Goal: Find contact information: Find contact information

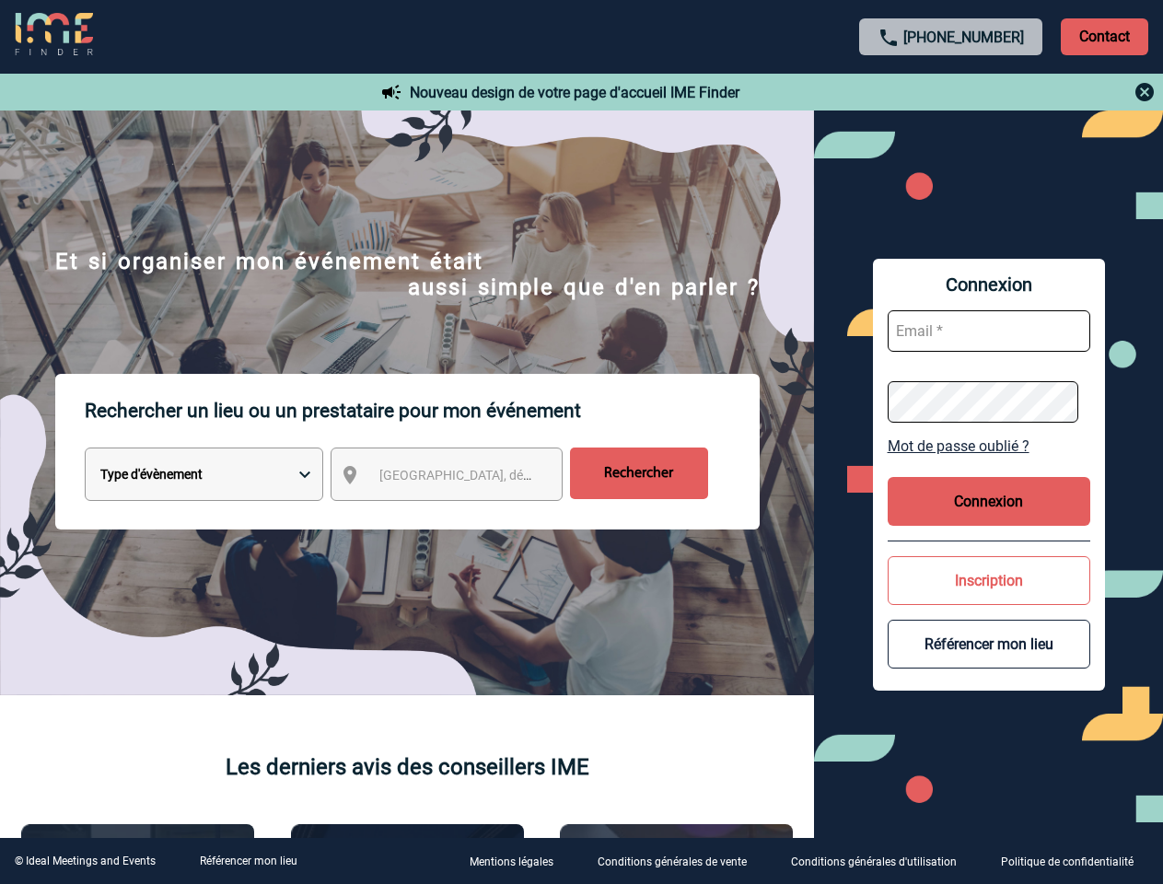
click at [581, 442] on p "Rechercher un lieu ou un prestataire pour mon événement" at bounding box center [422, 411] width 675 height 74
click at [1104, 36] on p "Contact" at bounding box center [1104, 36] width 87 height 37
click at [951, 92] on div at bounding box center [952, 92] width 410 height 22
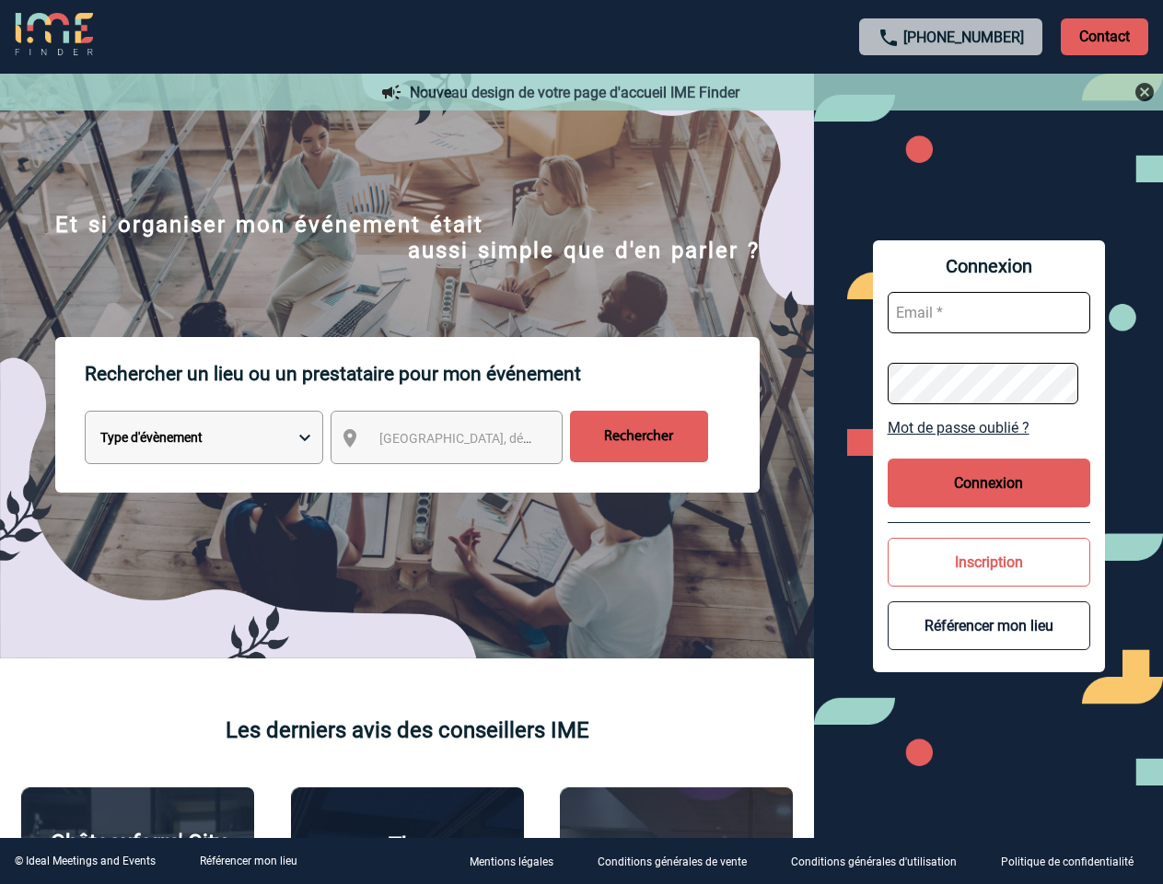
click at [463, 478] on div at bounding box center [542, 412] width 1085 height 824
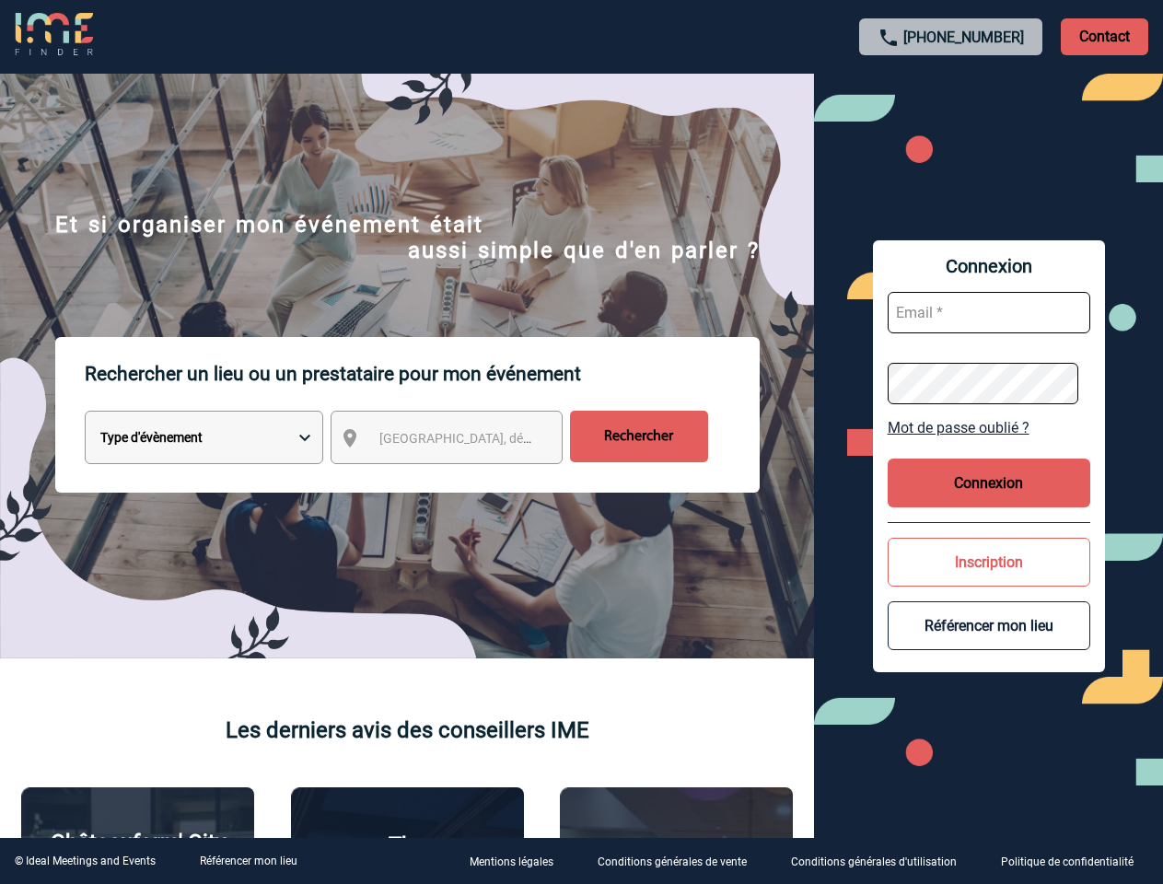
click at [989, 446] on body "[PHONE_NUMBER] Contact Contact Nouveau design de votre page d'accueil IME Finde…" at bounding box center [581, 442] width 1163 height 884
click at [989, 501] on button "Connexion" at bounding box center [989, 483] width 203 height 49
click at [854, 580] on div at bounding box center [427, 324] width 854 height 649
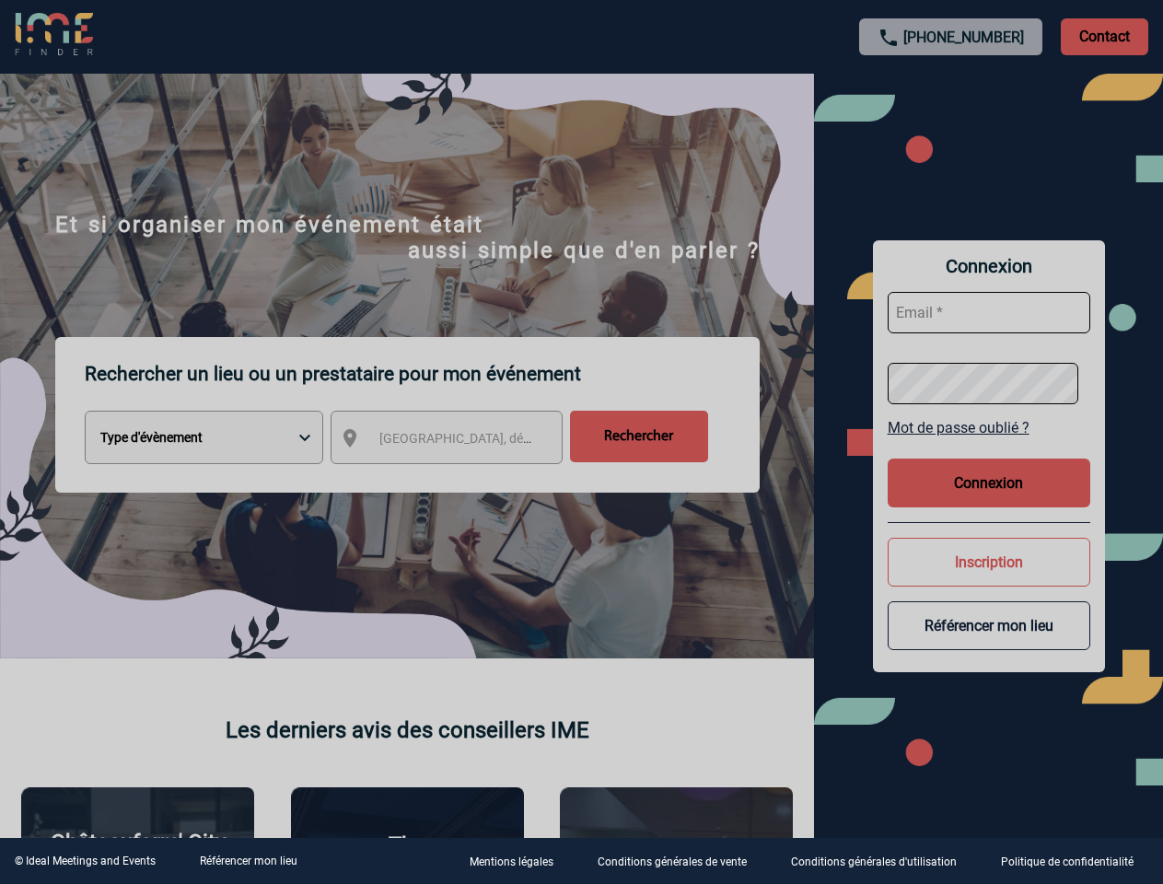
click at [989, 644] on div at bounding box center [581, 442] width 1163 height 884
click at [248, 861] on link "Référencer mon lieu" at bounding box center [249, 861] width 98 height 13
